Goal: Information Seeking & Learning: Learn about a topic

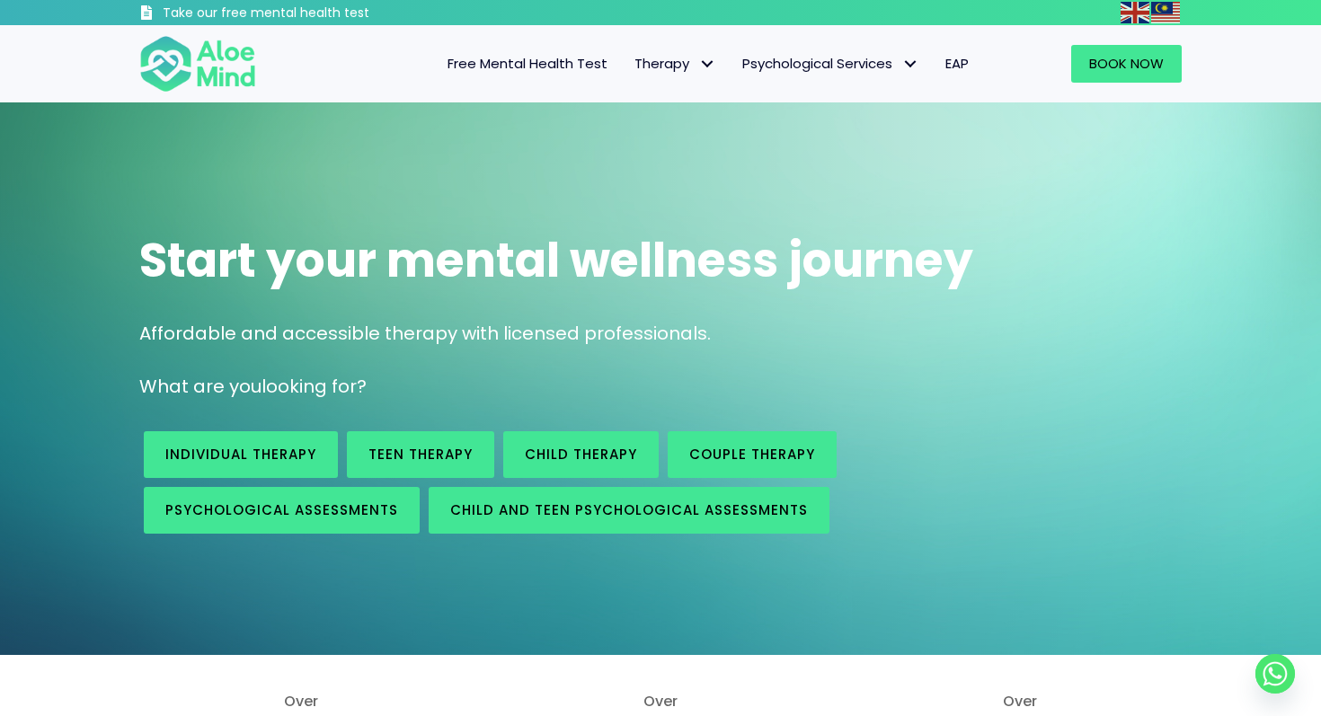
click at [520, 148] on div "Start your mental wellness journey Affordable and accessible therapy with licen…" at bounding box center [660, 378] width 1321 height 553
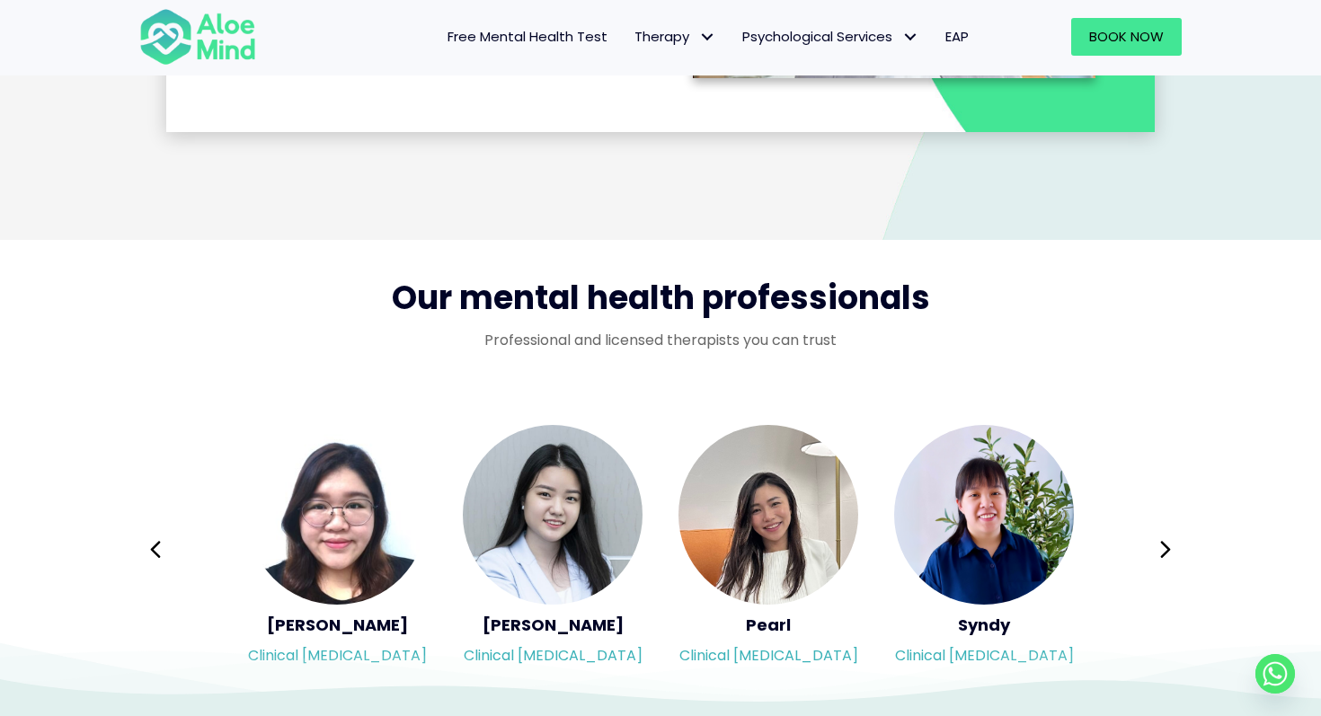
scroll to position [2798, 0]
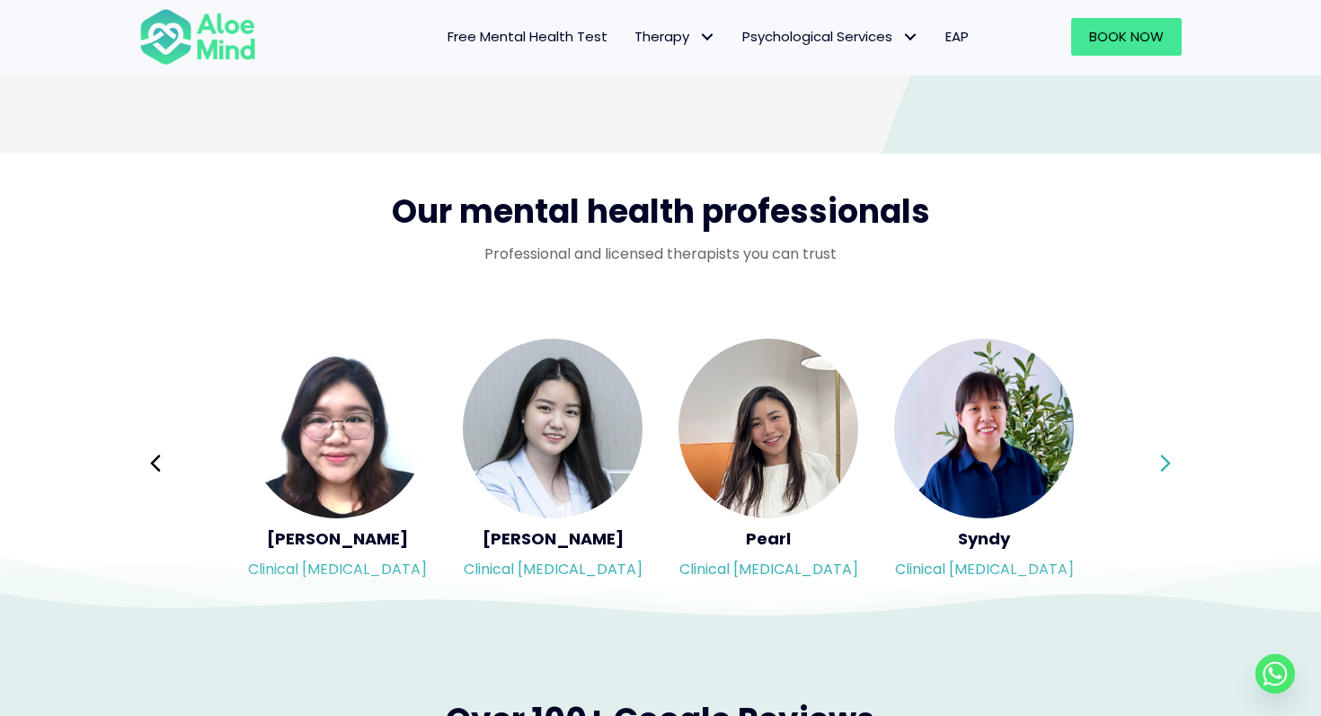
click at [1171, 462] on icon at bounding box center [1165, 464] width 13 height 34
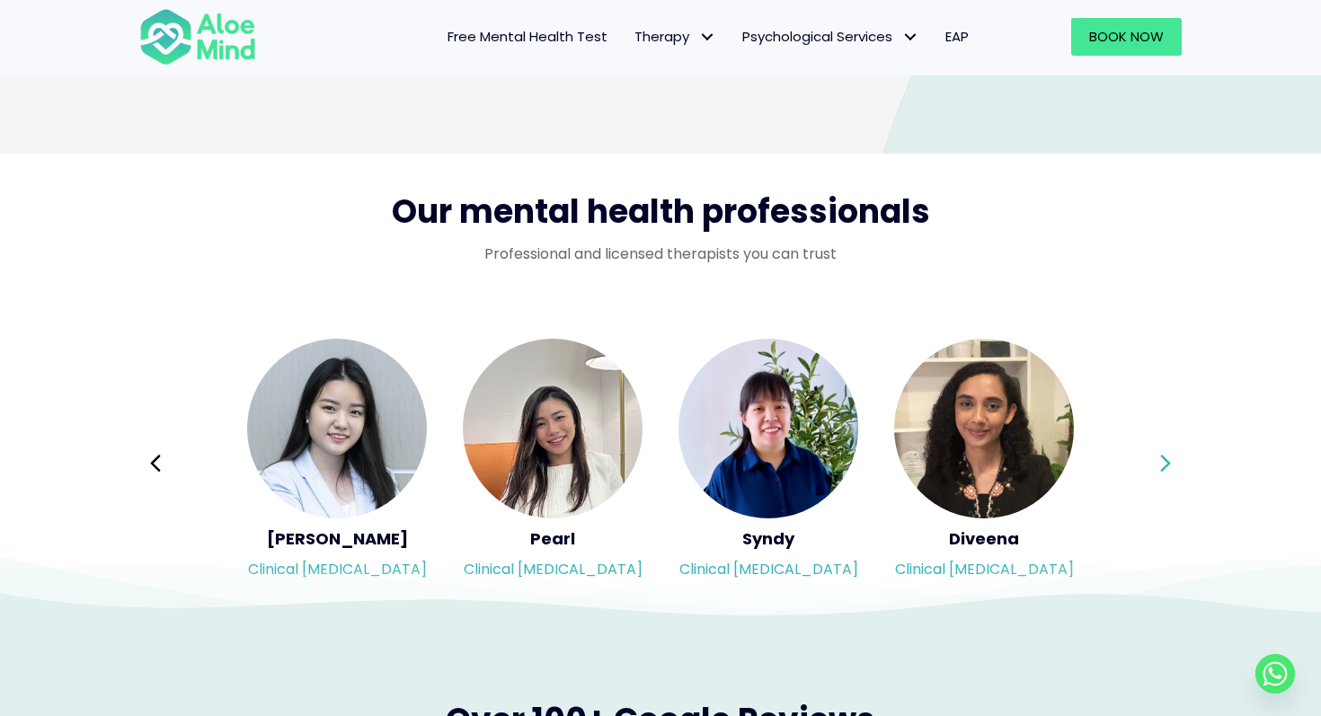
click at [1171, 462] on icon at bounding box center [1165, 464] width 13 height 34
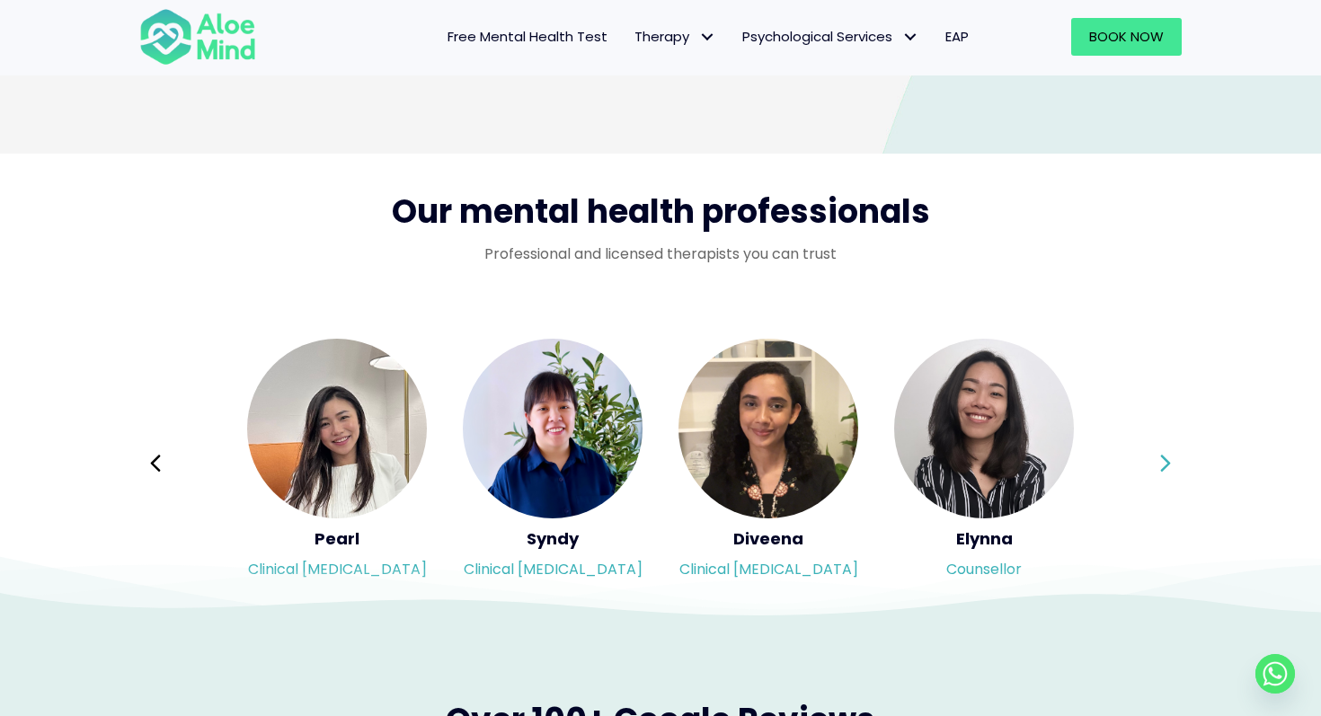
click at [1171, 462] on icon at bounding box center [1165, 464] width 13 height 34
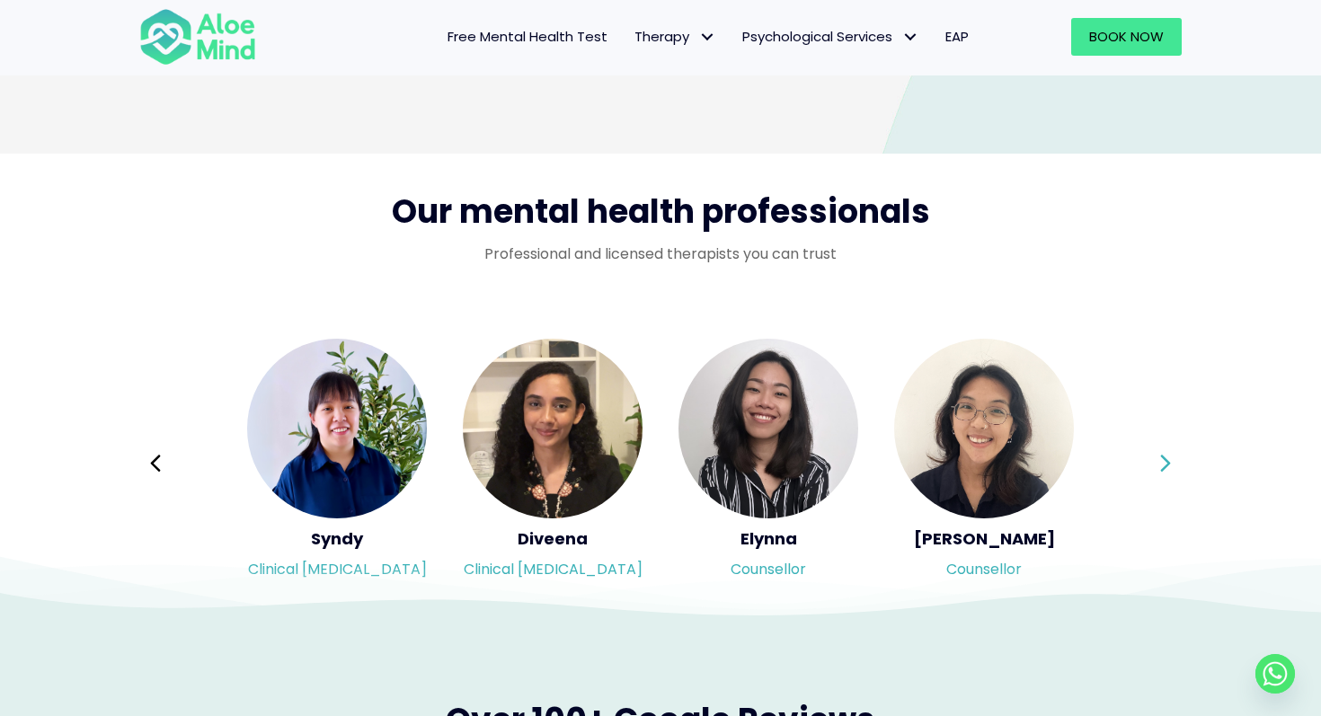
click at [1171, 462] on div "Syndy Clinical [MEDICAL_DATA] Diveena Clinical [MEDICAL_DATA] Elynna Counsellor…" at bounding box center [660, 463] width 1043 height 253
click at [1171, 462] on icon at bounding box center [1165, 464] width 13 height 34
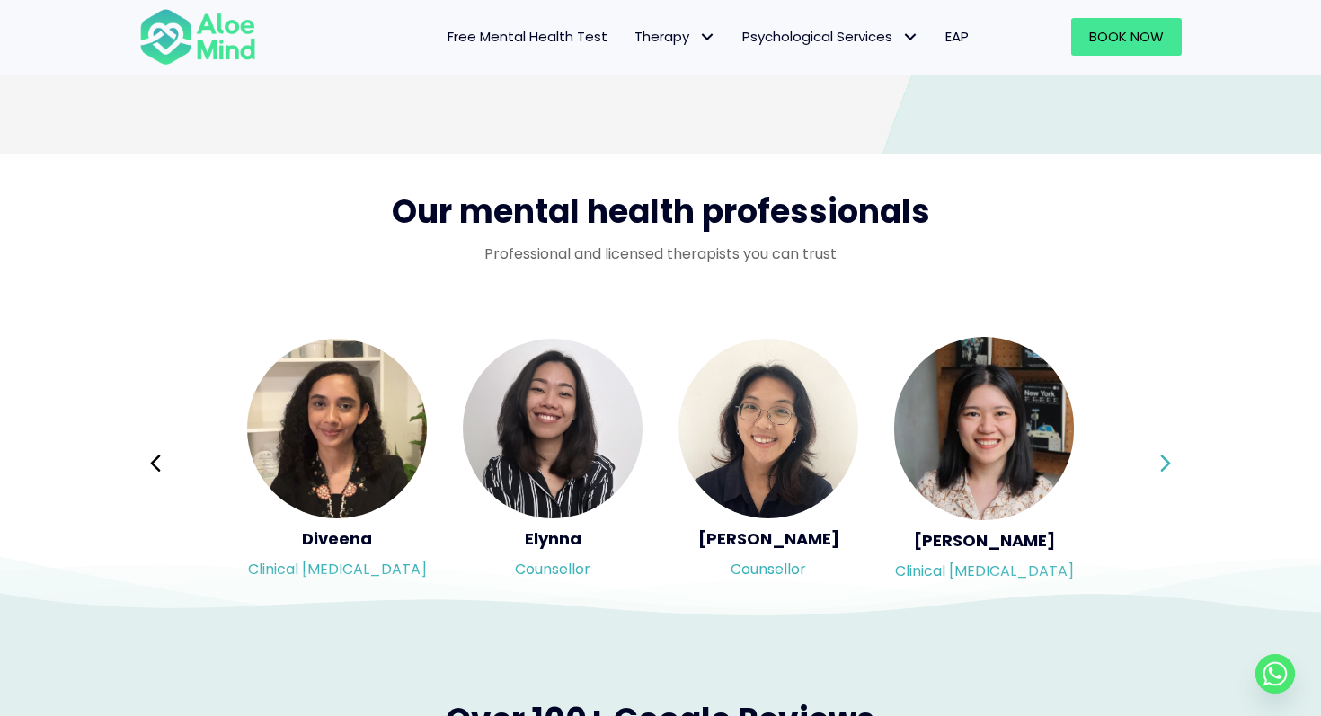
click at [1171, 462] on div "Syndy Clinical [MEDICAL_DATA] Diveena Clinical [MEDICAL_DATA] Elynna Counsellor…" at bounding box center [660, 463] width 1043 height 253
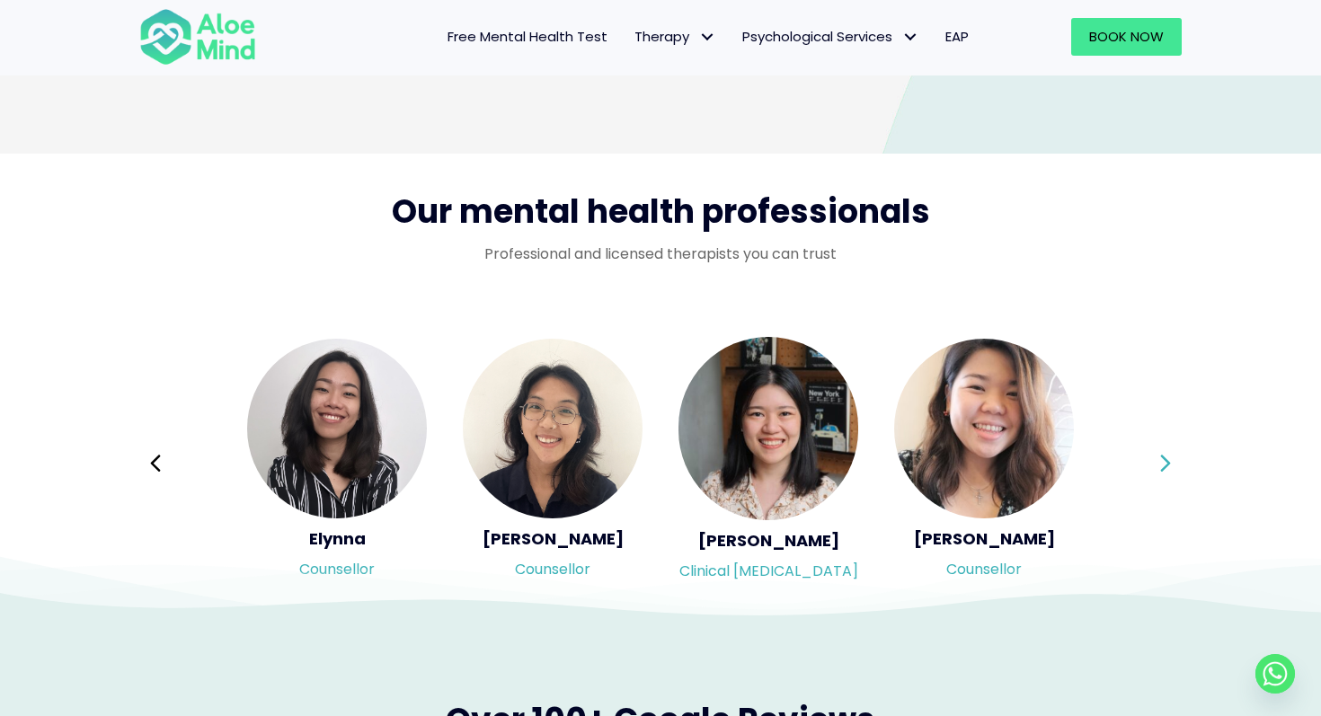
click at [1171, 462] on icon at bounding box center [1165, 464] width 13 height 34
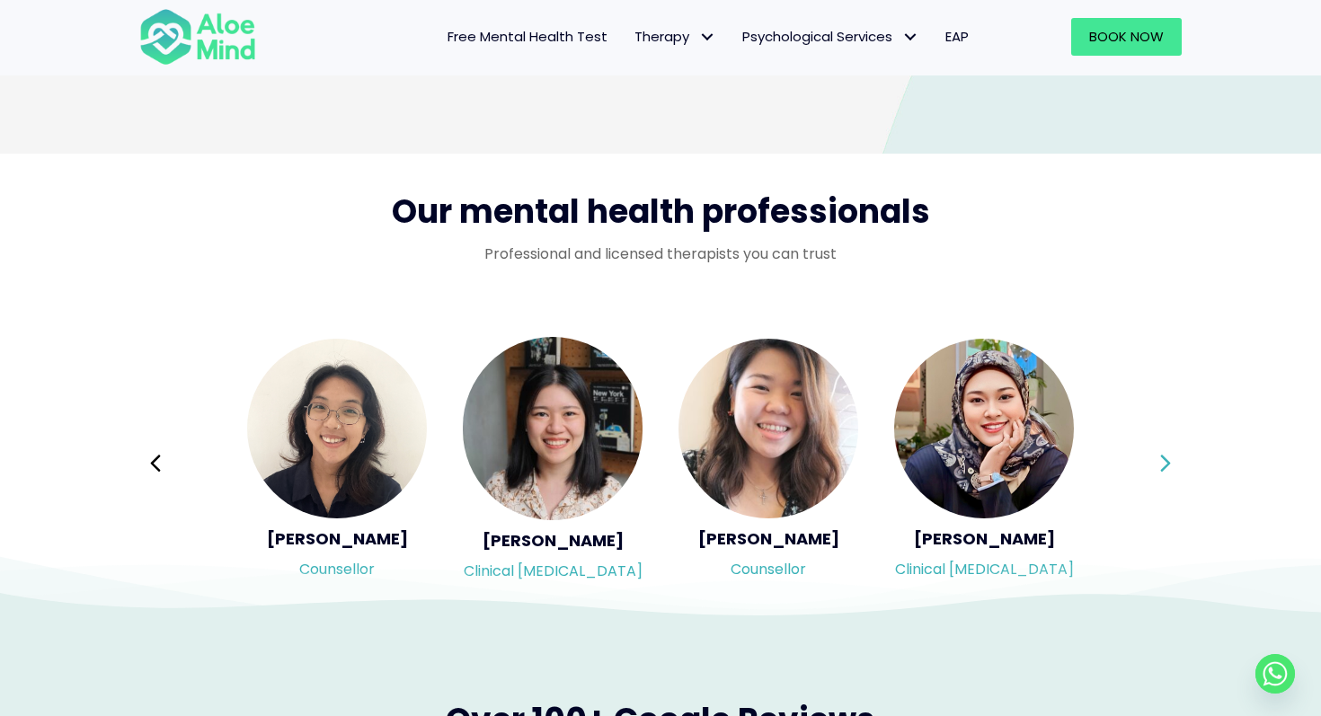
click at [1171, 462] on icon at bounding box center [1165, 464] width 13 height 34
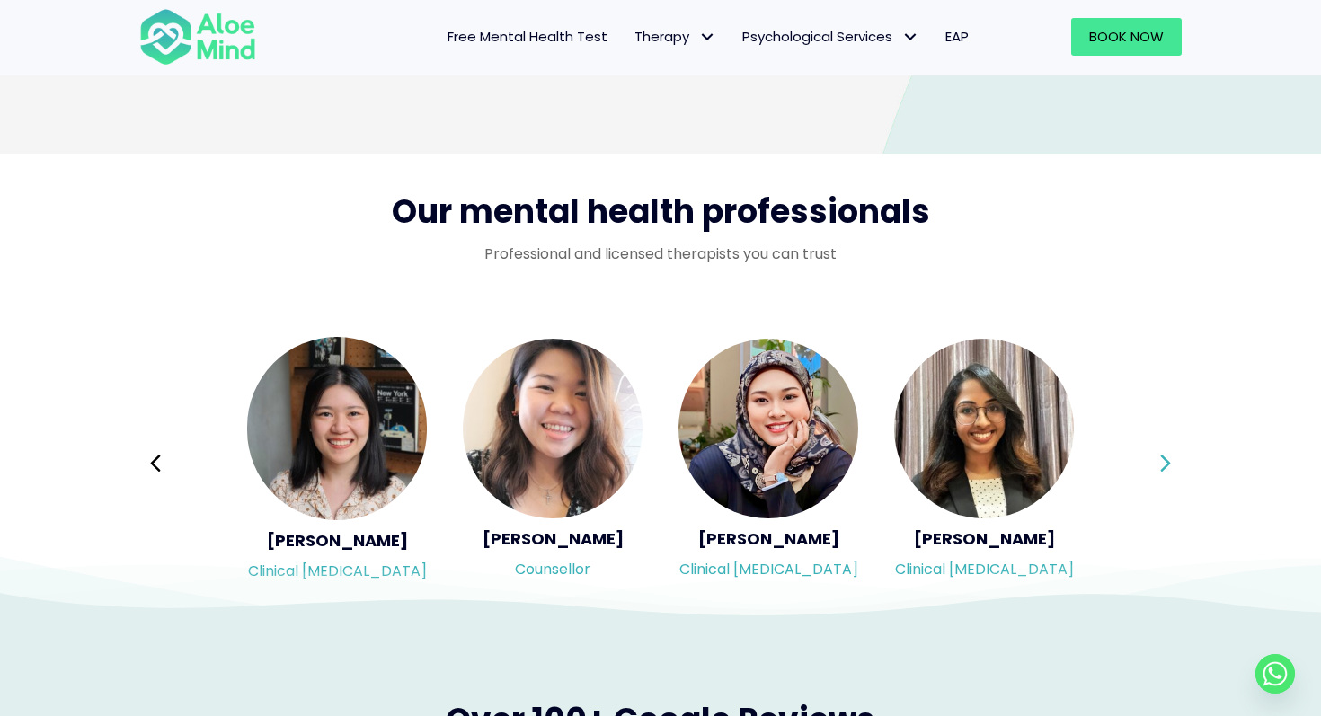
click at [1171, 462] on icon at bounding box center [1165, 464] width 13 height 34
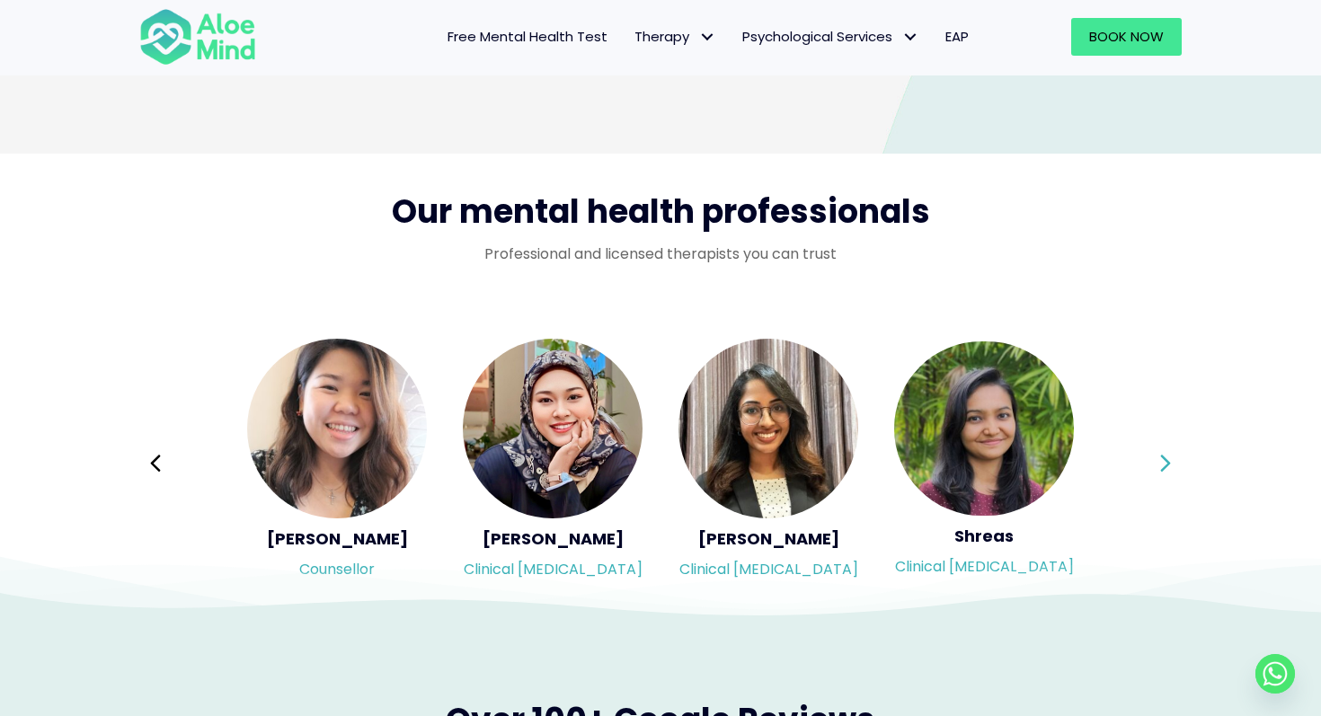
click at [1171, 462] on icon at bounding box center [1165, 464] width 13 height 34
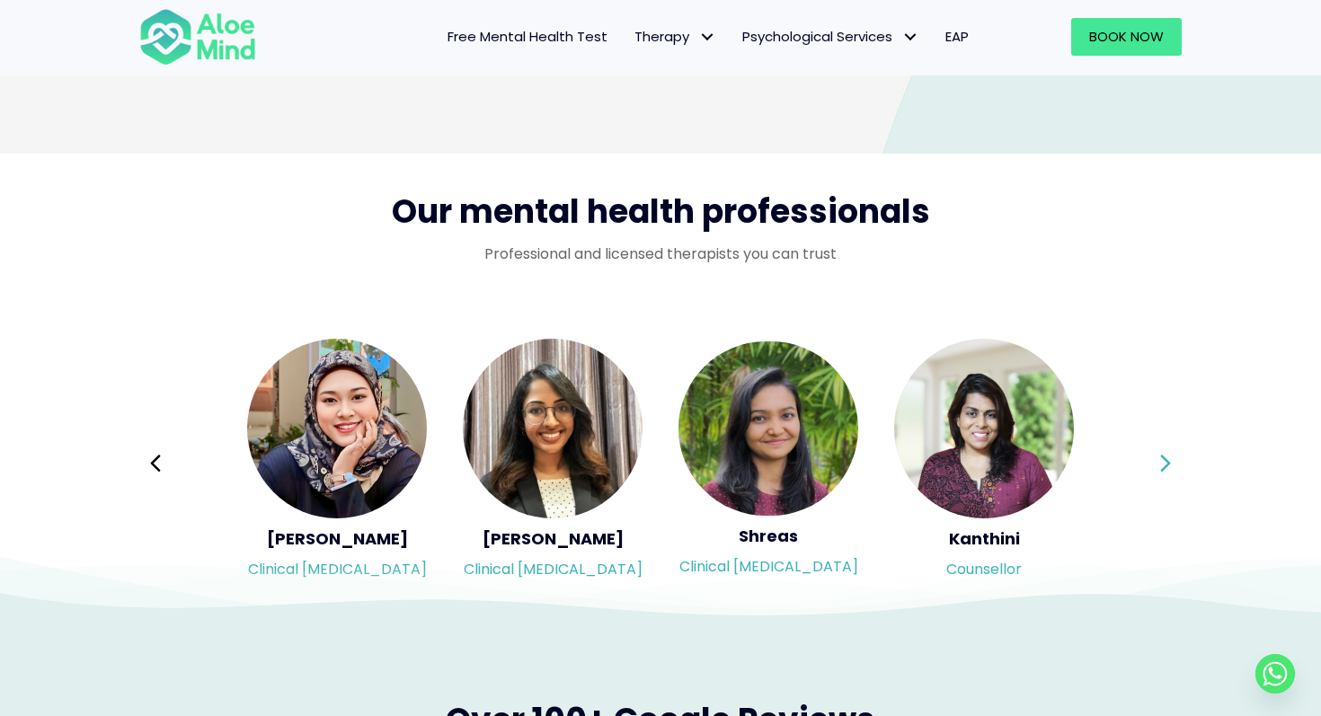
click at [1171, 462] on icon at bounding box center [1165, 464] width 13 height 34
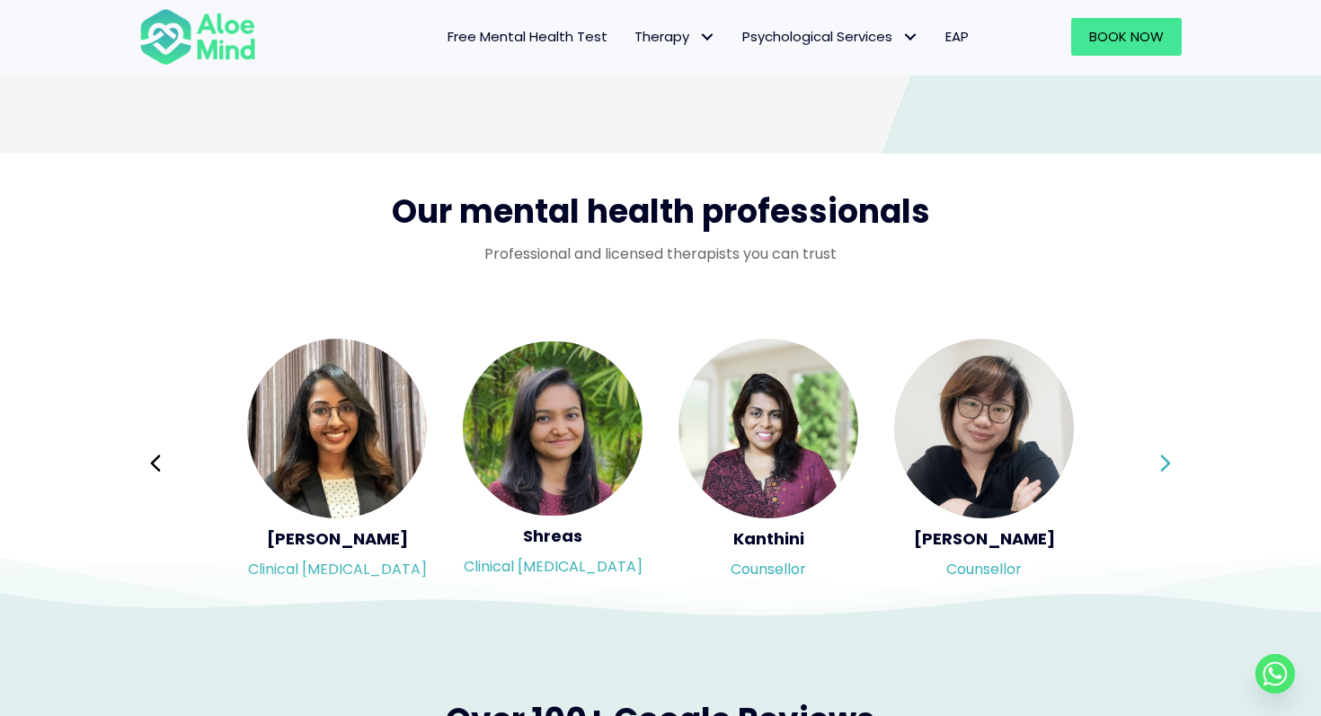
click at [1171, 462] on icon at bounding box center [1165, 464] width 13 height 34
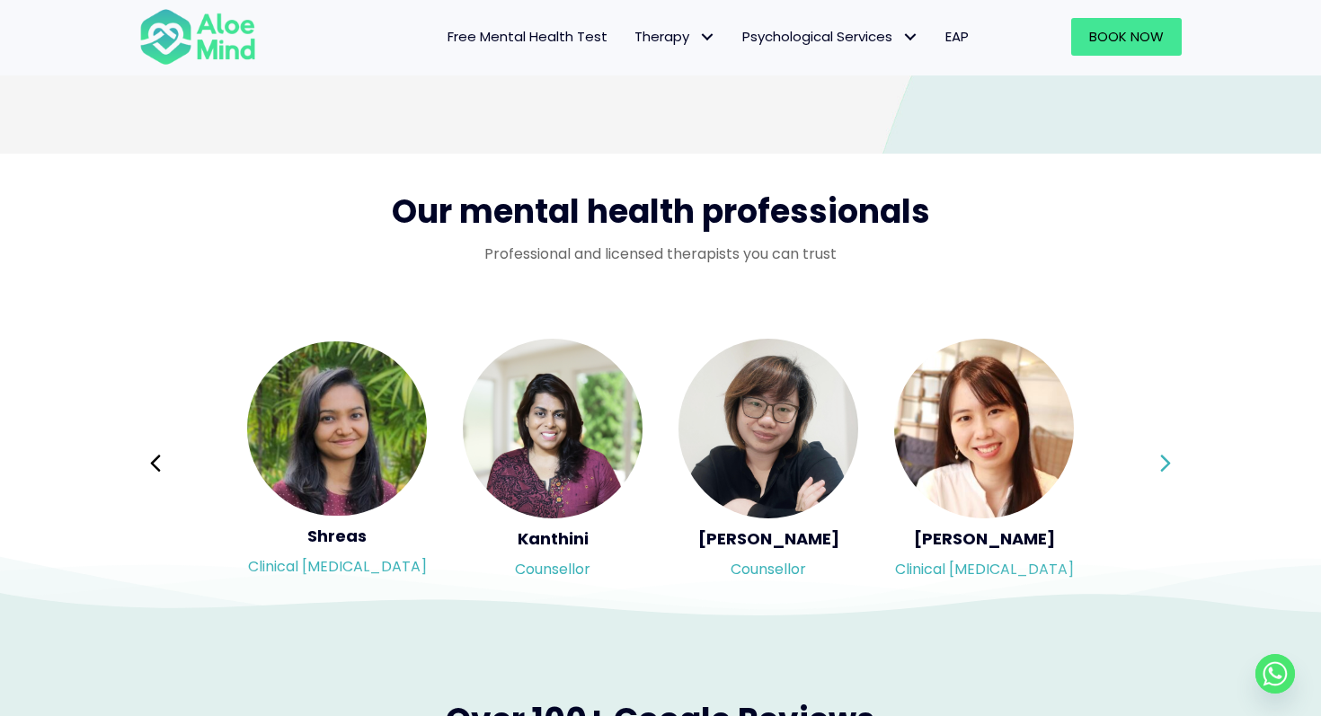
click at [1171, 462] on icon at bounding box center [1165, 464] width 13 height 34
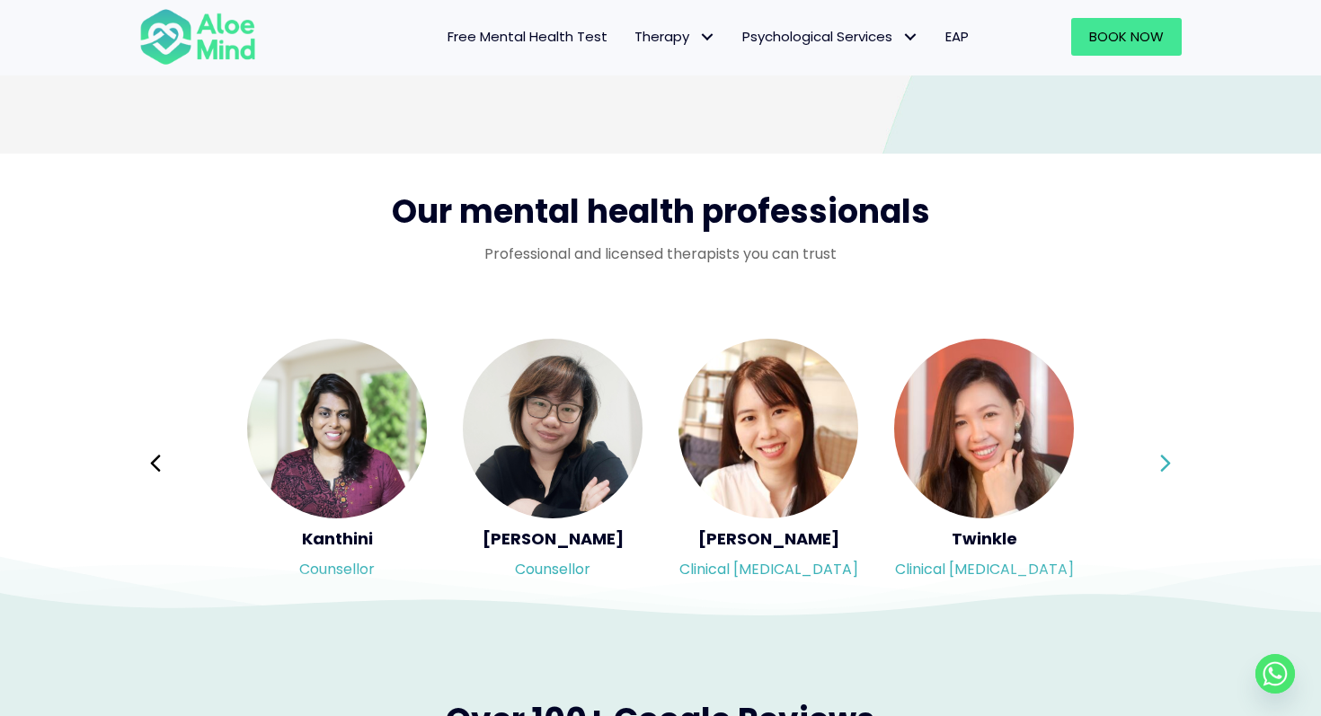
click at [1171, 462] on icon at bounding box center [1165, 464] width 13 height 34
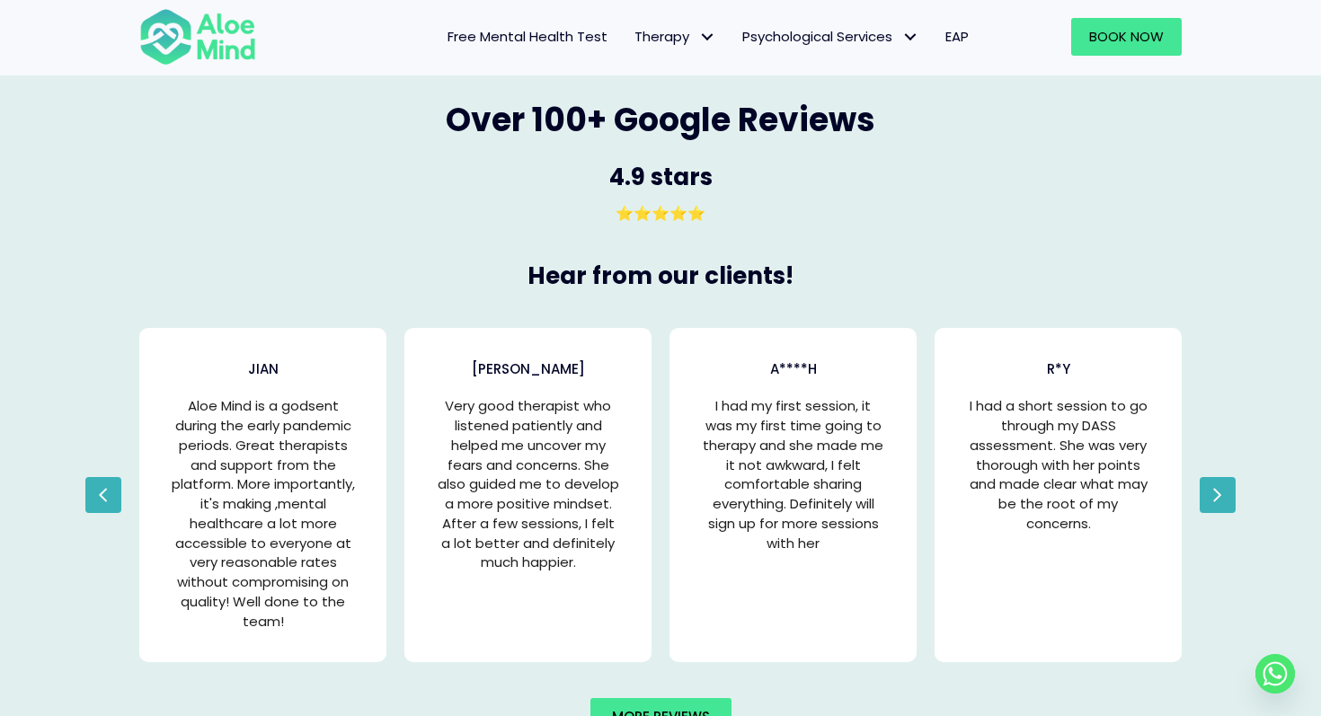
scroll to position [3399, 0]
